Goal: Transaction & Acquisition: Purchase product/service

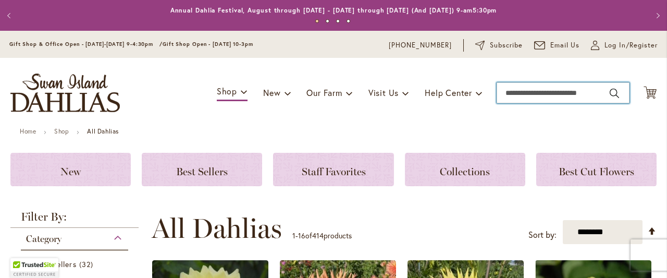
click at [514, 93] on input "Search" at bounding box center [563, 92] width 133 height 21
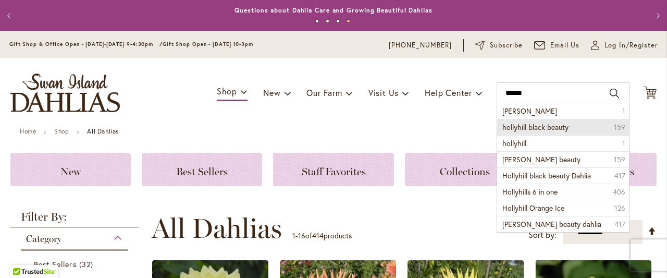
click at [539, 132] on li "hollyhill black beauty 159" at bounding box center [563, 127] width 132 height 16
type input "**********"
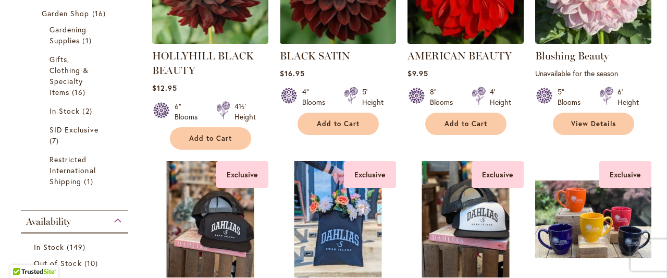
scroll to position [398, 0]
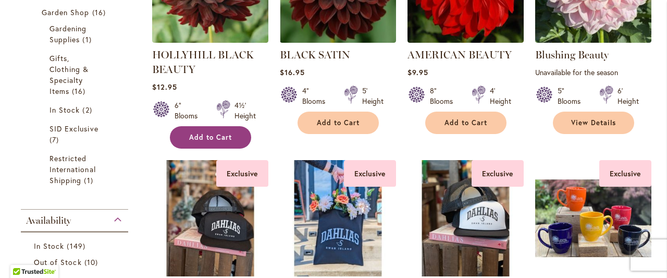
click at [218, 139] on span "Add to Cart" at bounding box center [210, 137] width 43 height 9
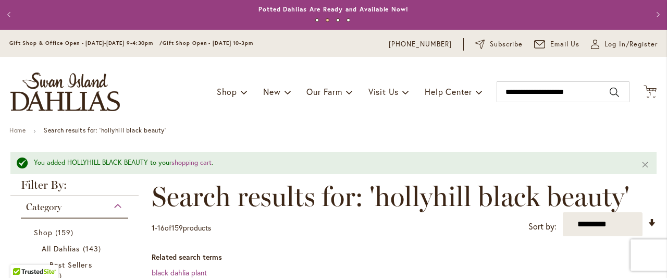
scroll to position [0, 0]
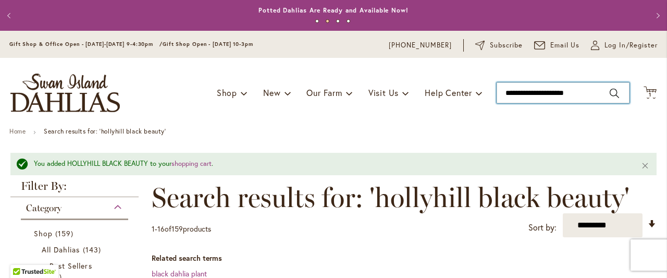
click at [611, 92] on input "**********" at bounding box center [563, 92] width 133 height 21
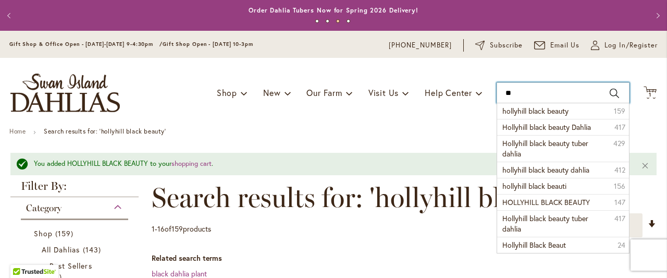
type input "*"
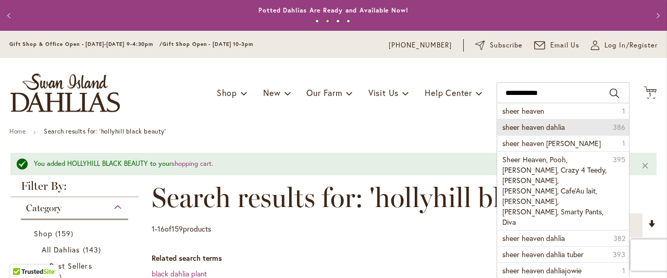
click at [530, 130] on span "sheer heaven dahlia" at bounding box center [533, 127] width 63 height 10
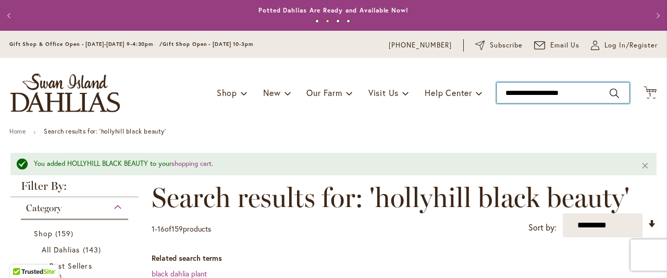
type input "**********"
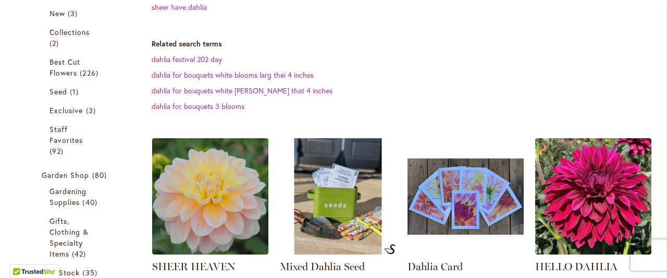
scroll to position [254, 0]
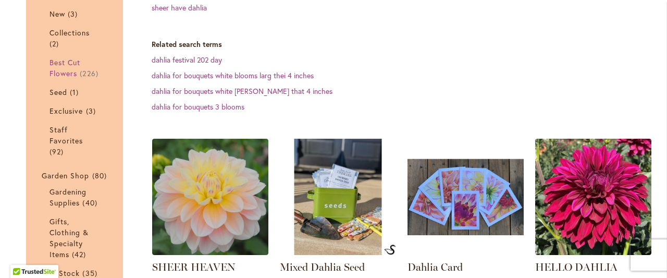
click at [71, 68] on link "Best Cut Flowers 226 items" at bounding box center [76, 68] width 53 height 22
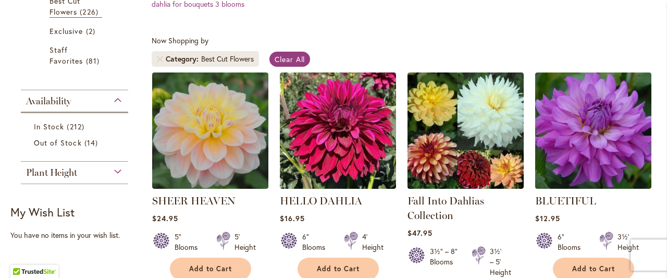
scroll to position [365, 0]
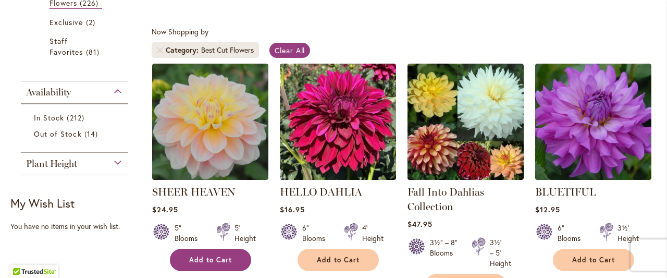
click at [226, 262] on span "Add to Cart" at bounding box center [210, 259] width 43 height 9
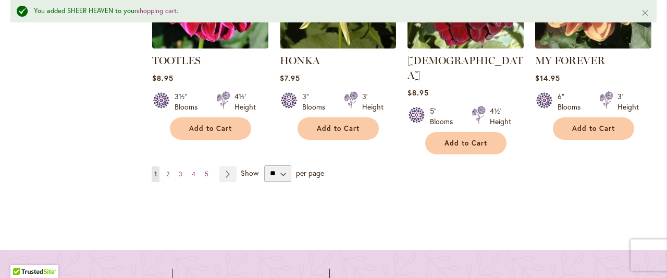
scroll to position [1231, 0]
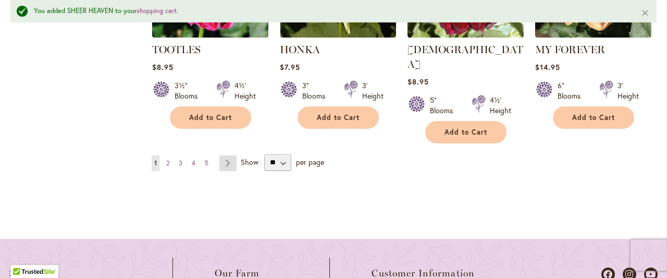
click at [233, 155] on link "Page Next" at bounding box center [227, 163] width 17 height 16
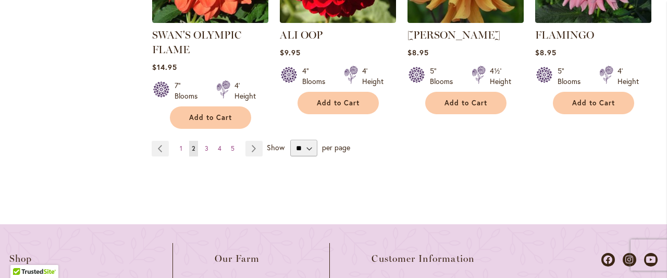
scroll to position [1196, 0]
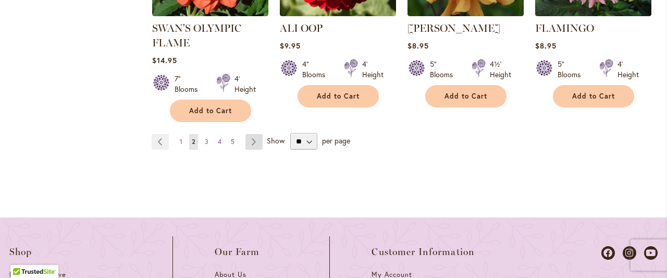
click at [255, 143] on link "Page Next" at bounding box center [253, 142] width 17 height 16
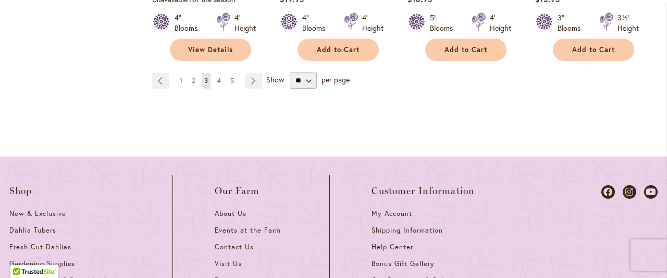
scroll to position [1247, 0]
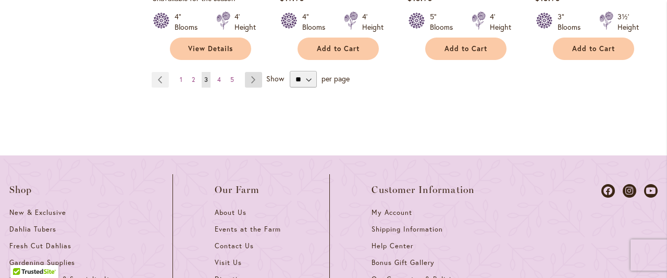
click at [255, 72] on link "Page Next" at bounding box center [253, 80] width 17 height 16
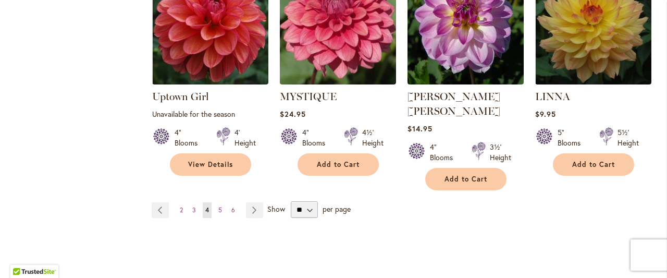
scroll to position [1172, 0]
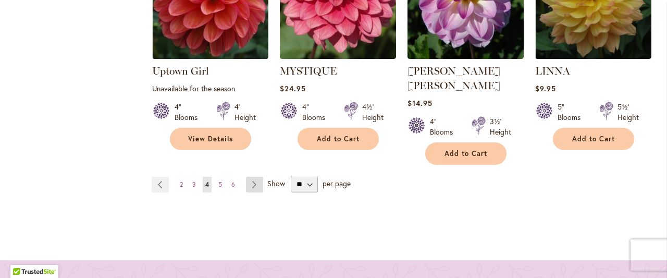
click at [259, 177] on link "Page Next" at bounding box center [254, 185] width 17 height 16
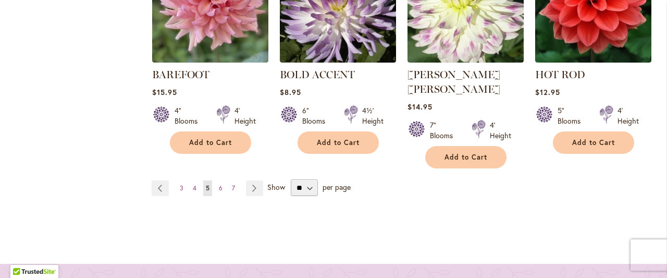
scroll to position [1157, 0]
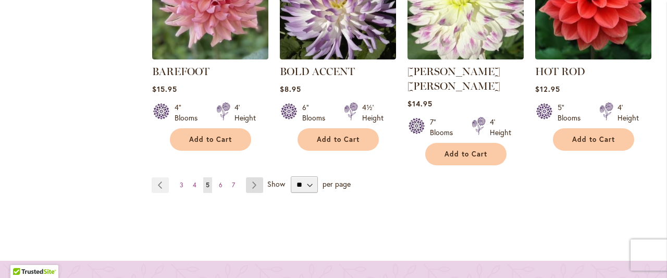
click at [258, 177] on link "Page Next" at bounding box center [254, 185] width 17 height 16
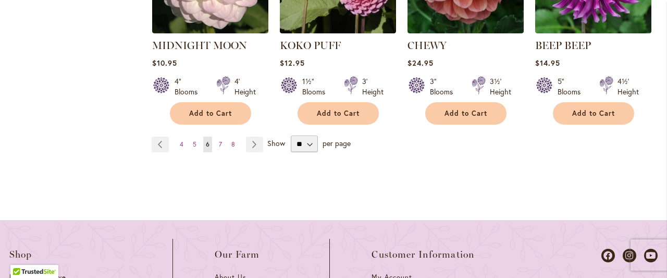
scroll to position [1186, 0]
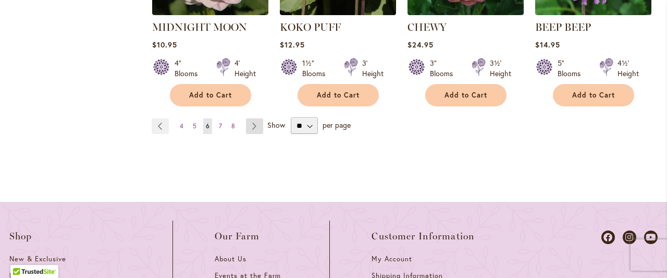
click at [255, 132] on link "Page Next" at bounding box center [254, 126] width 17 height 16
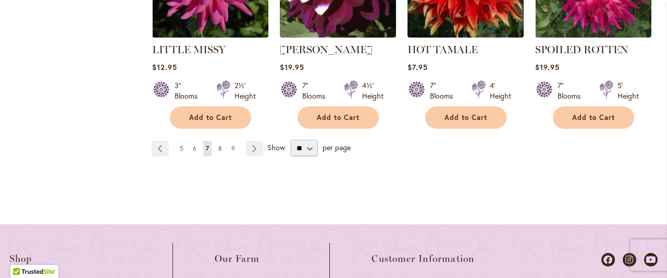
scroll to position [1184, 0]
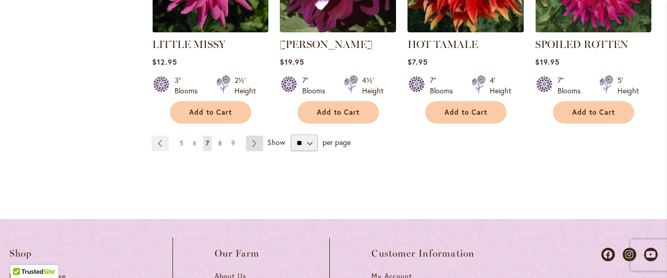
click at [253, 135] on link "Page Next" at bounding box center [254, 143] width 17 height 16
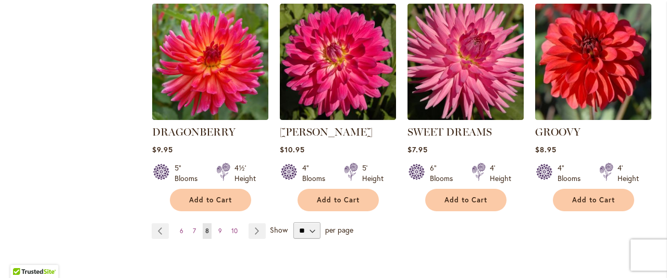
scroll to position [1134, 0]
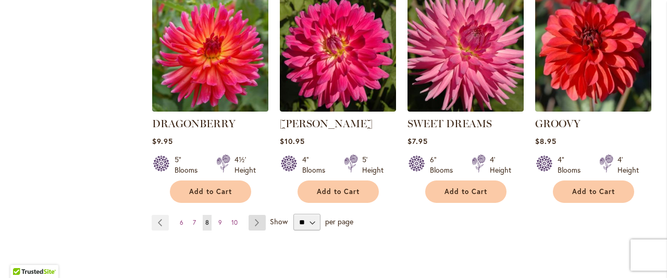
click at [251, 215] on link "Page Next" at bounding box center [257, 223] width 17 height 16
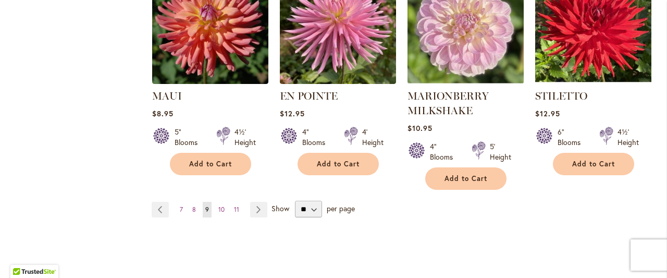
scroll to position [1157, 0]
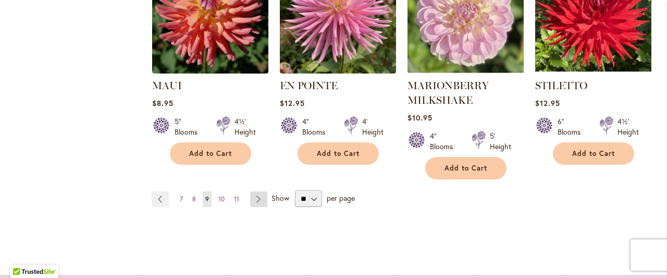
click at [259, 191] on link "Page Next" at bounding box center [258, 199] width 17 height 16
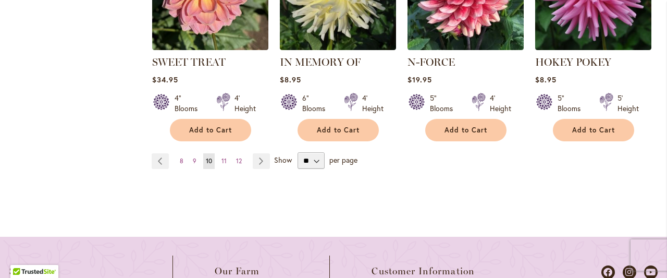
scroll to position [1169, 0]
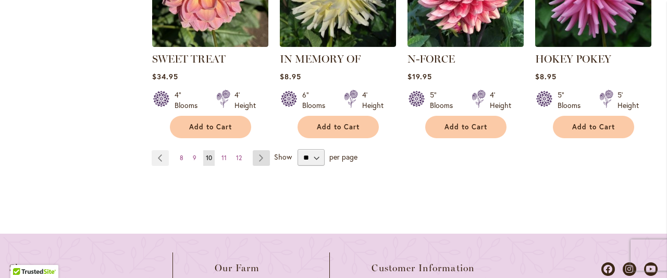
click at [261, 150] on link "Page Next" at bounding box center [261, 158] width 17 height 16
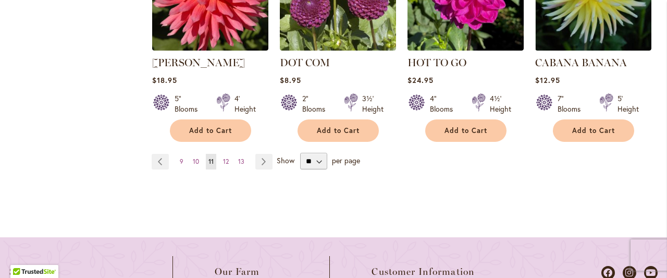
scroll to position [1185, 0]
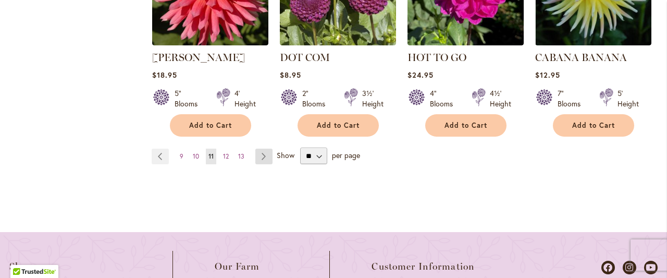
click at [268, 149] on link "Page Next" at bounding box center [263, 157] width 17 height 16
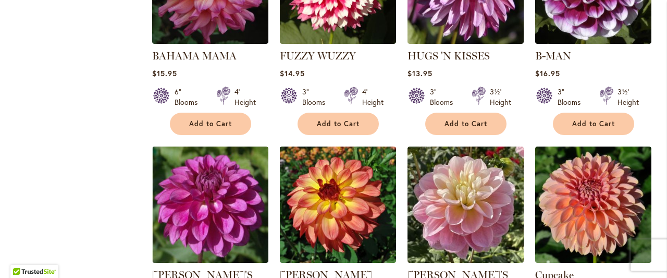
scroll to position [939, 0]
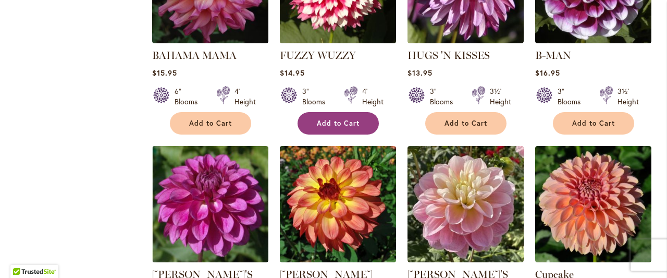
click at [352, 128] on button "Add to Cart" at bounding box center [338, 123] width 81 height 22
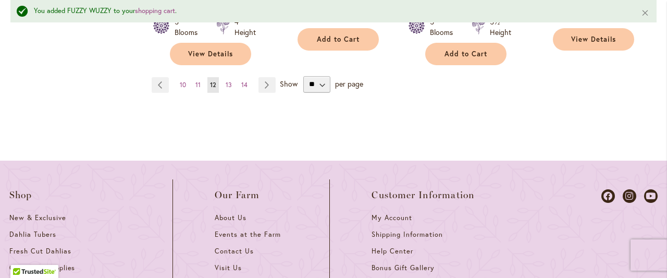
scroll to position [1271, 0]
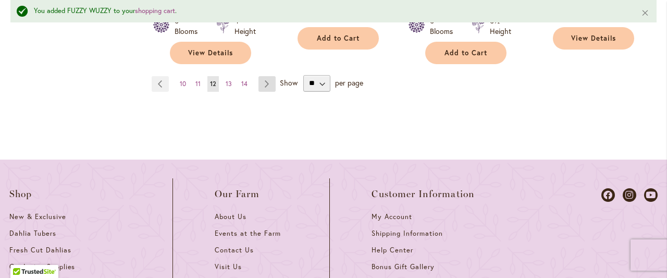
click at [267, 76] on link "Page Next" at bounding box center [266, 84] width 17 height 16
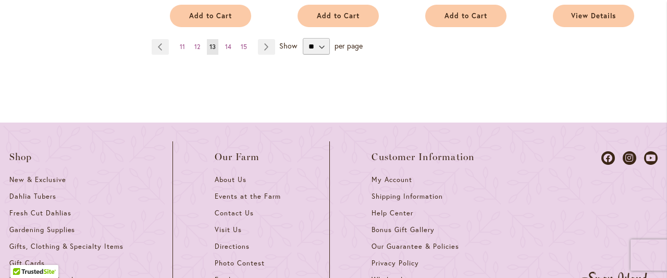
scroll to position [1281, 0]
click at [267, 47] on link "Page Next" at bounding box center [266, 47] width 17 height 16
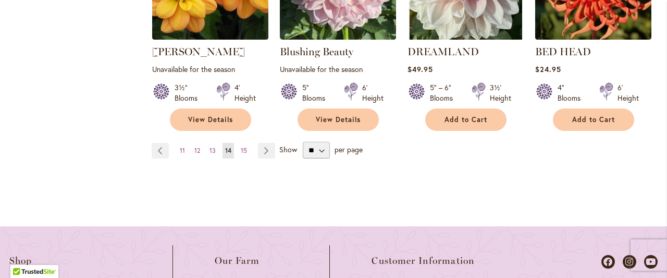
scroll to position [1177, 0]
click at [267, 143] on link "Page Next" at bounding box center [266, 151] width 17 height 16
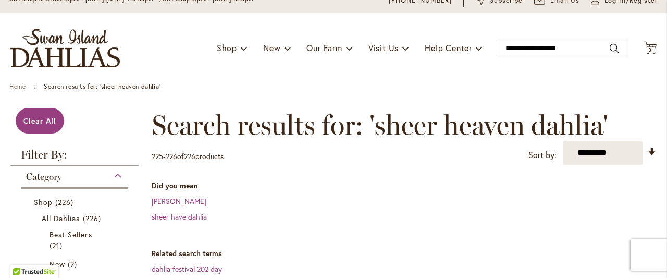
scroll to position [43, 0]
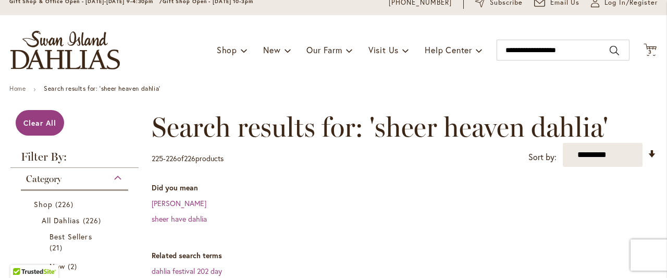
click at [658, 53] on div "Toggle Nav Shop Dahlia Tubers Collections Fresh Cut Dahlias Gardening Supplies …" at bounding box center [333, 50] width 667 height 70
click at [652, 51] on span "3" at bounding box center [650, 51] width 4 height 7
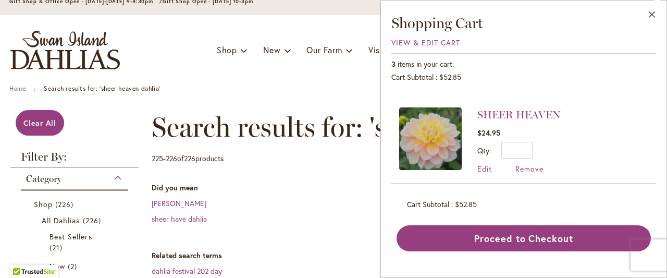
scroll to position [73, 0]
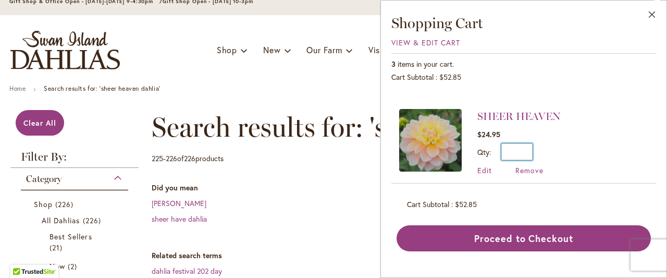
click at [530, 154] on input "*" at bounding box center [516, 151] width 31 height 17
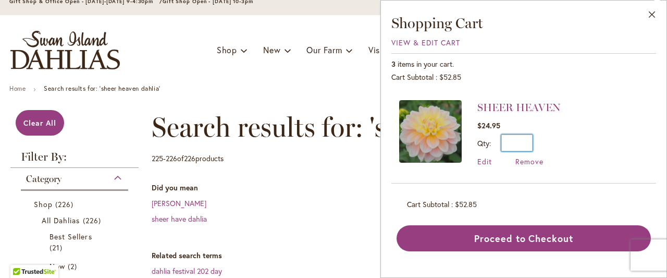
scroll to position [84, 0]
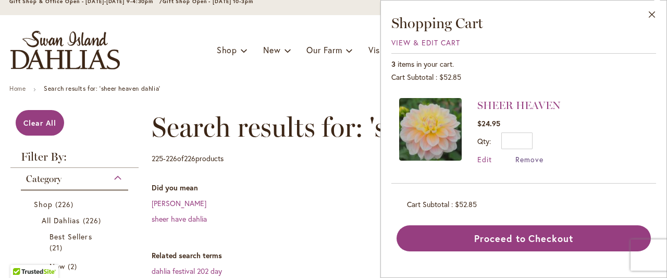
click at [533, 160] on span "Remove" at bounding box center [529, 159] width 28 height 10
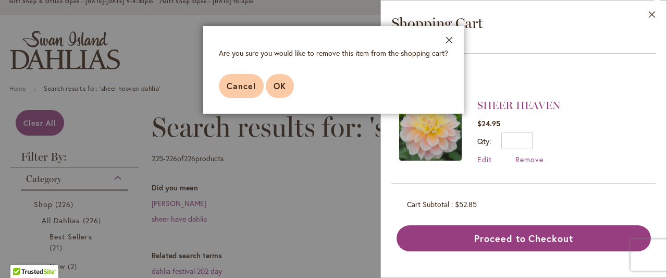
click at [283, 87] on span "OK" at bounding box center [280, 85] width 13 height 11
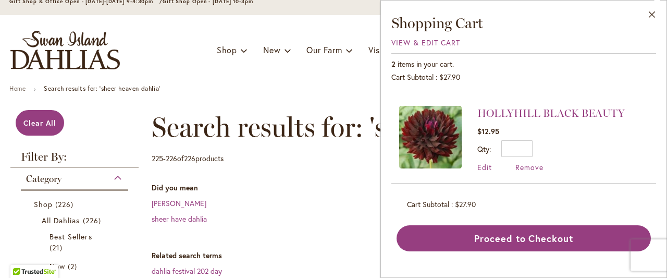
scroll to position [83, 0]
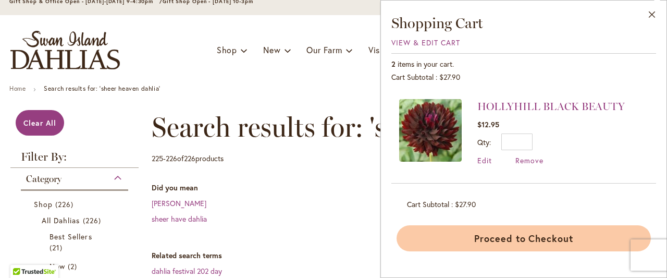
click at [561, 240] on button "Proceed to Checkout" at bounding box center [524, 238] width 254 height 26
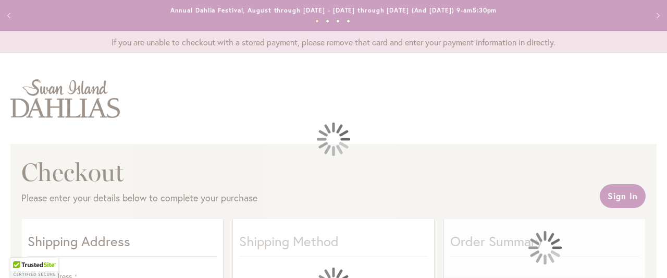
select select "**"
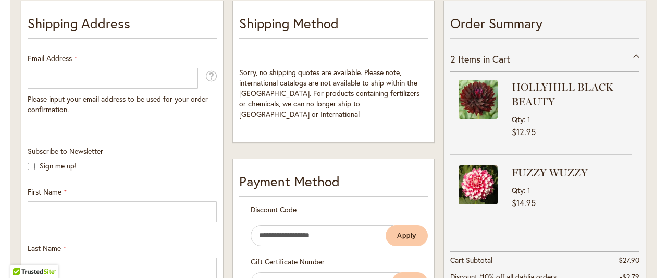
scroll to position [216, 0]
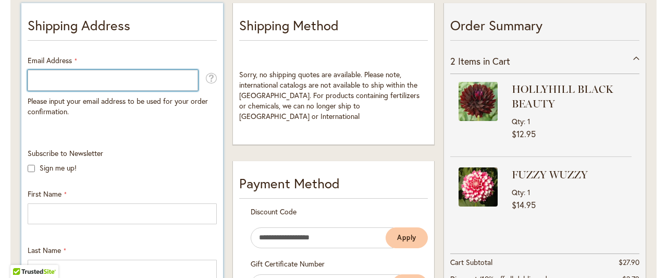
click at [54, 80] on input "Email Address" at bounding box center [113, 80] width 170 height 21
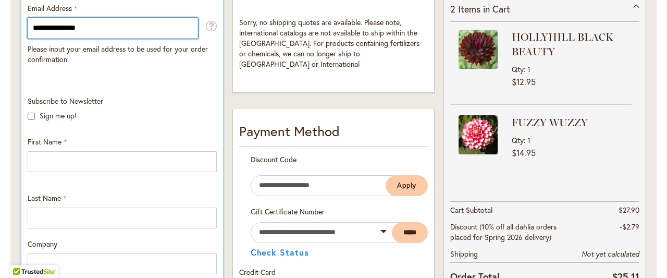
scroll to position [271, 0]
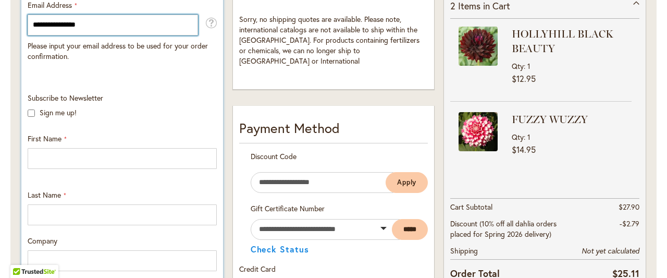
type input "**********"
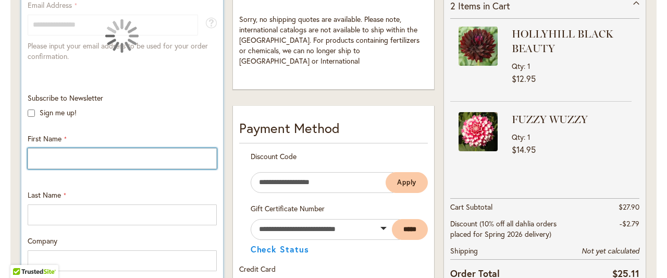
click at [51, 156] on input "First Name" at bounding box center [122, 158] width 189 height 21
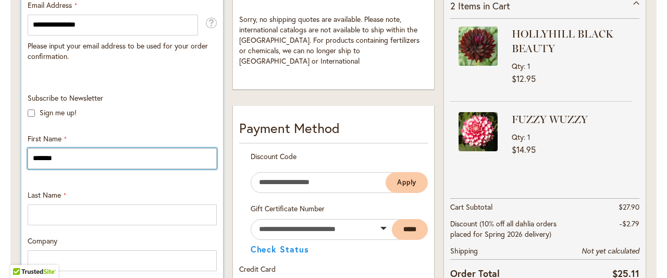
type input "*******"
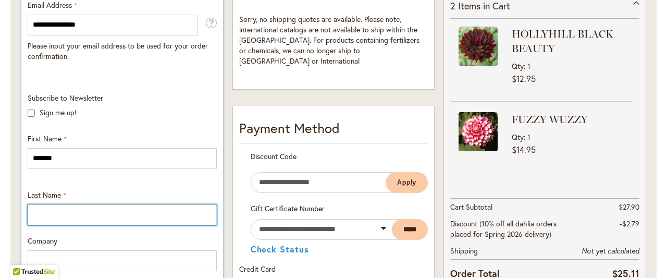
click at [53, 215] on input "Last Name" at bounding box center [122, 214] width 189 height 21
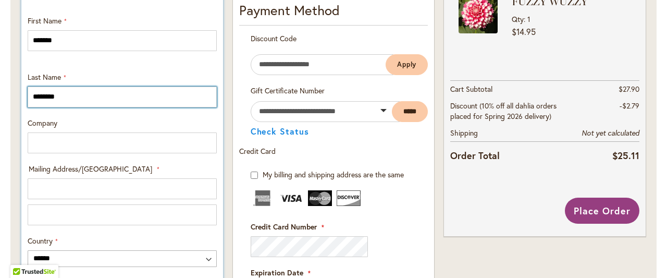
scroll to position [393, 0]
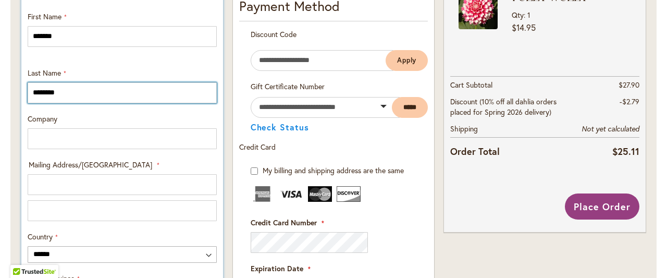
type input "********"
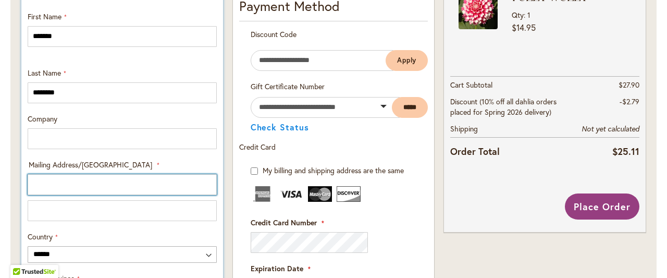
click at [52, 184] on input "Mailing Address/PO BOX: Line 1" at bounding box center [122, 184] width 189 height 21
type input "**********"
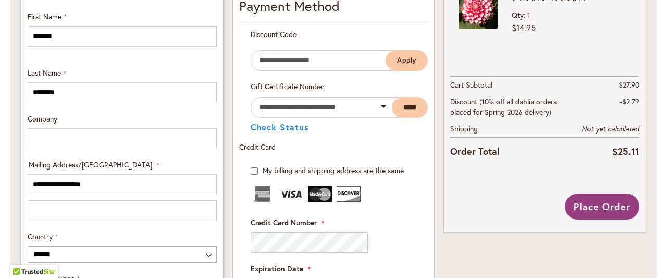
select select "**"
type input "********"
type input "**********"
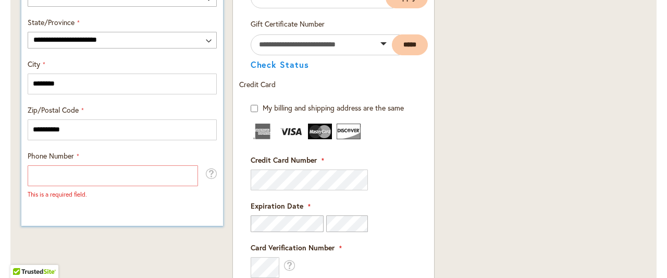
scroll to position [650, 0]
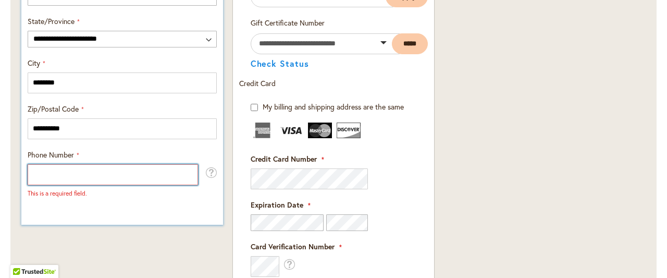
click at [62, 177] on input "Phone Number" at bounding box center [113, 174] width 170 height 21
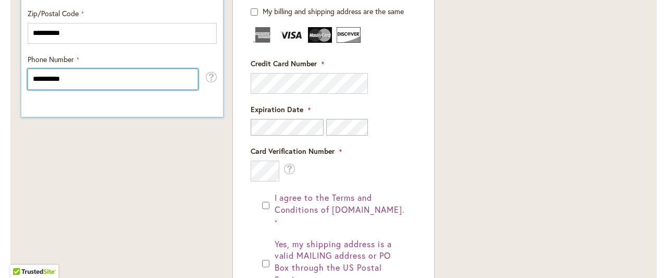
scroll to position [748, 0]
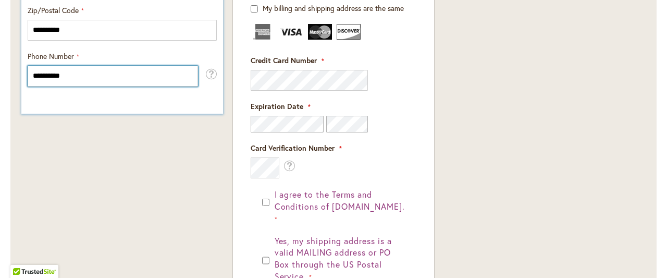
type input "**********"
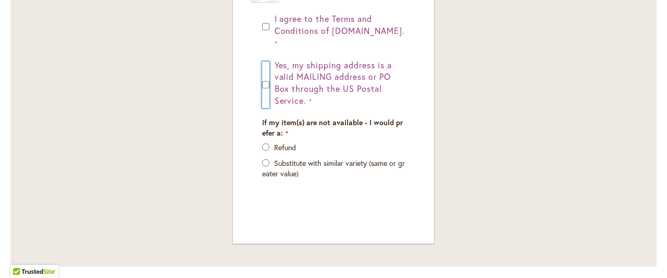
scroll to position [930, 0]
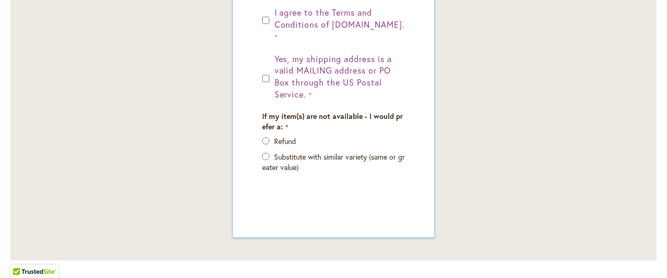
click at [268, 136] on section "Refund Substitute with similar variety (same or greater value)" at bounding box center [333, 154] width 143 height 36
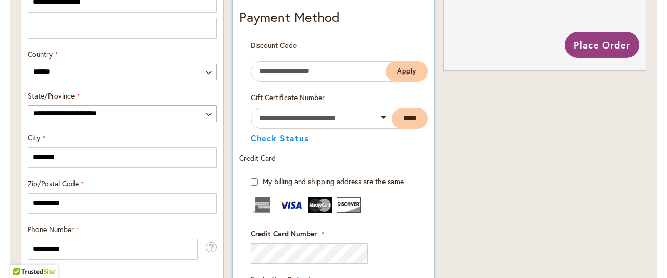
scroll to position [575, 0]
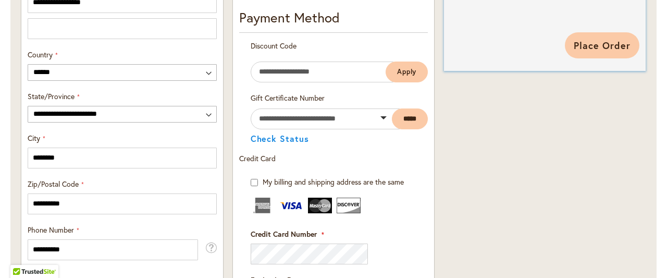
click at [587, 43] on span "Place Order" at bounding box center [602, 45] width 57 height 13
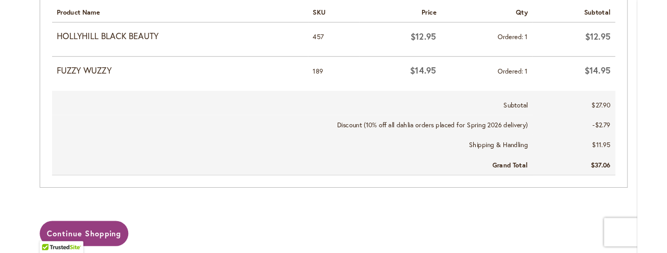
scroll to position [527, 0]
